Goal: Register for event/course

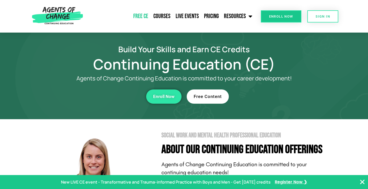
click at [143, 17] on link "Free CE" at bounding box center [141, 16] width 20 height 13
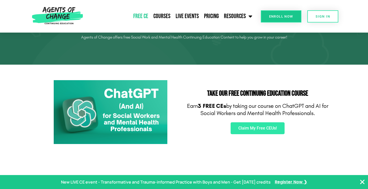
scroll to position [49, 0]
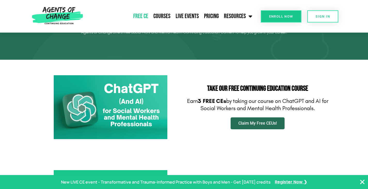
click at [271, 124] on span "Claim My Free CEUs!" at bounding box center [257, 123] width 38 height 4
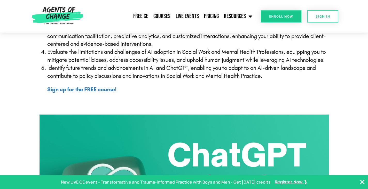
scroll to position [206, 0]
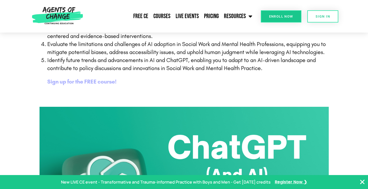
click at [91, 82] on b "Sign up for the FREE course!" at bounding box center [81, 81] width 69 height 7
